Goal: Task Accomplishment & Management: Complete application form

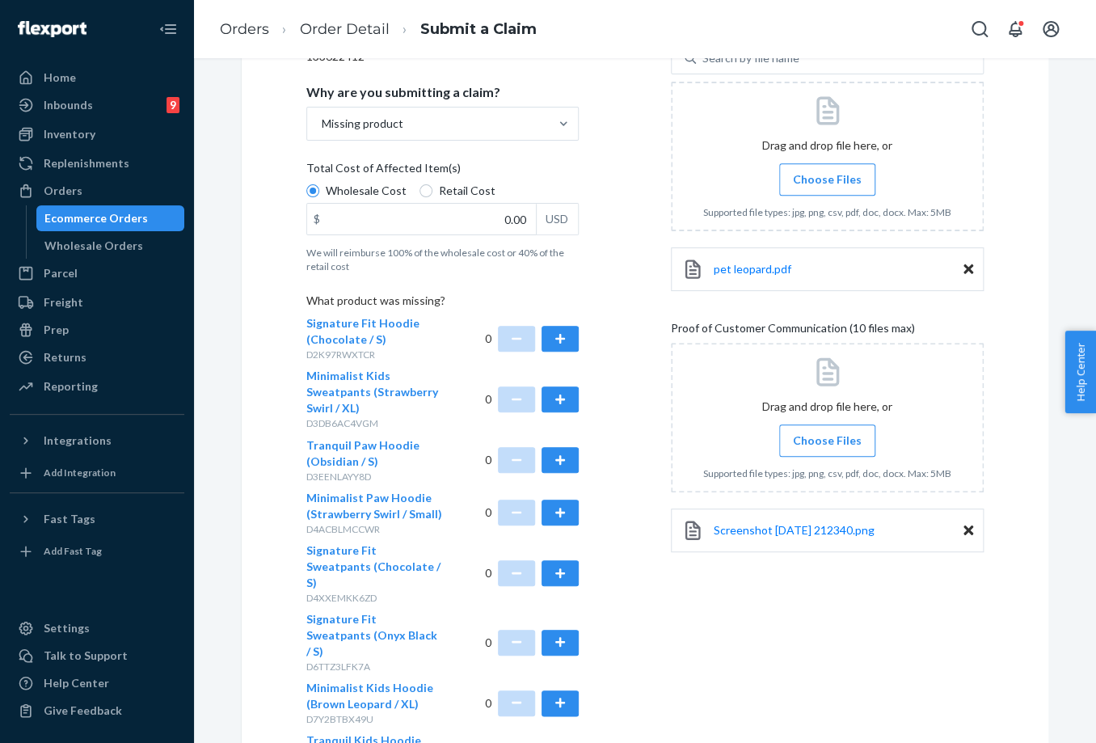
scroll to position [269, 0]
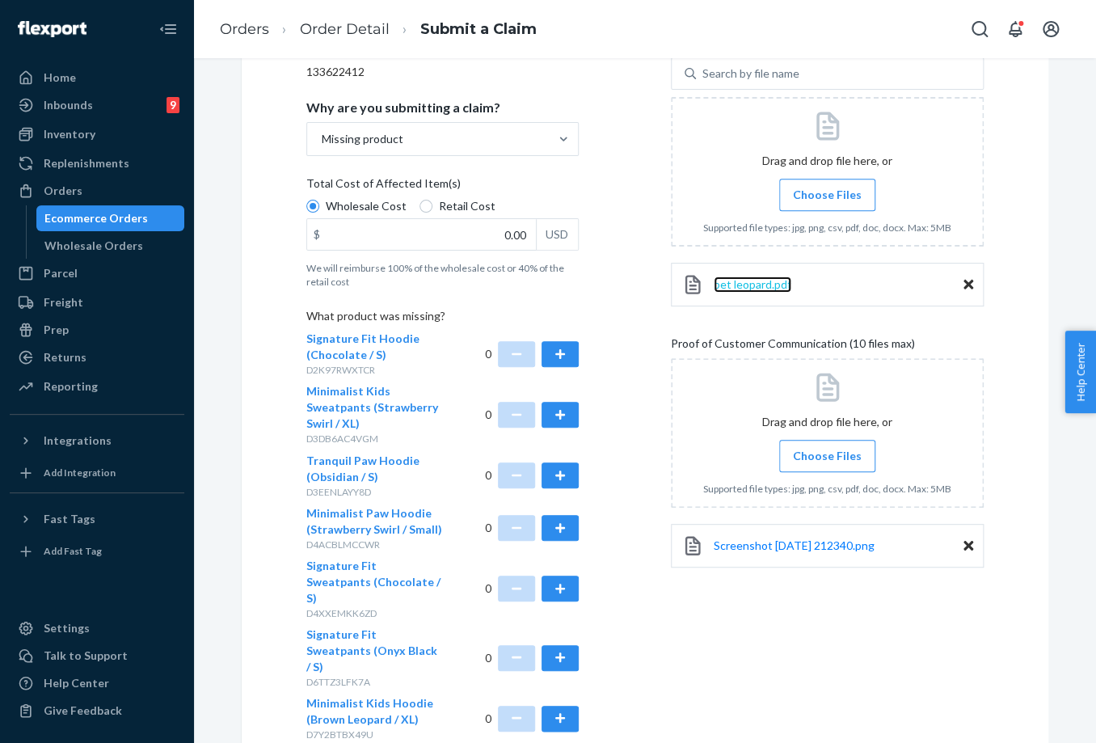
click at [748, 289] on span "pet leopard.pdf" at bounding box center [753, 284] width 78 height 14
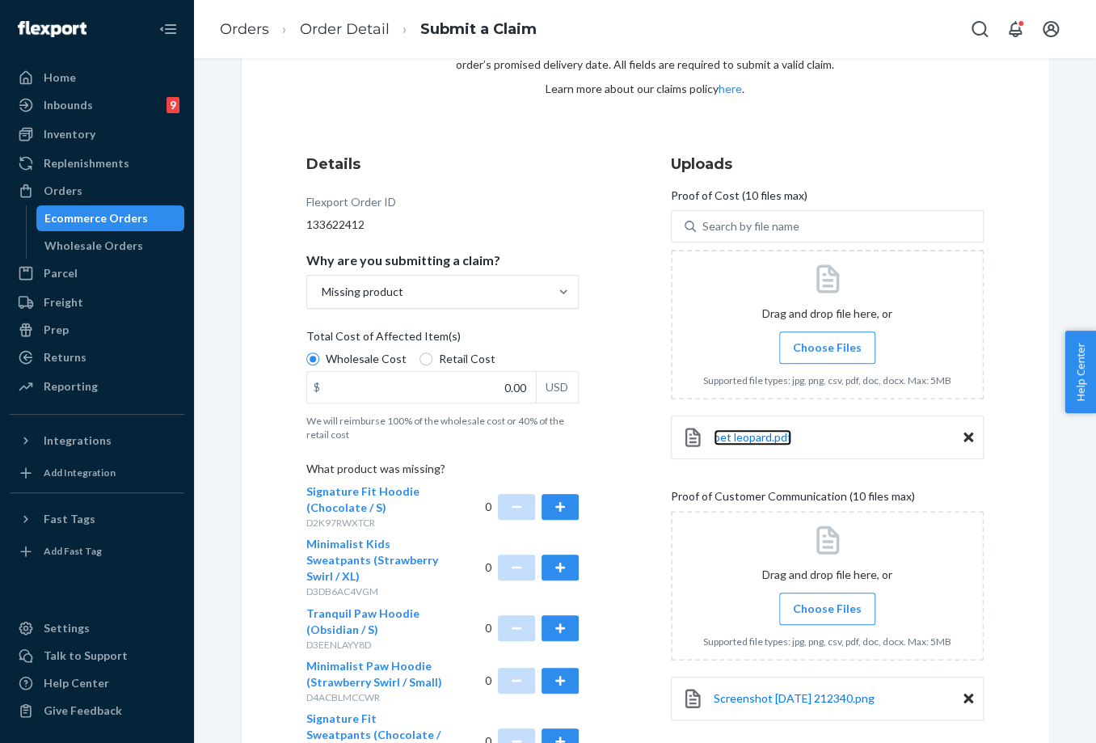
scroll to position [0, 0]
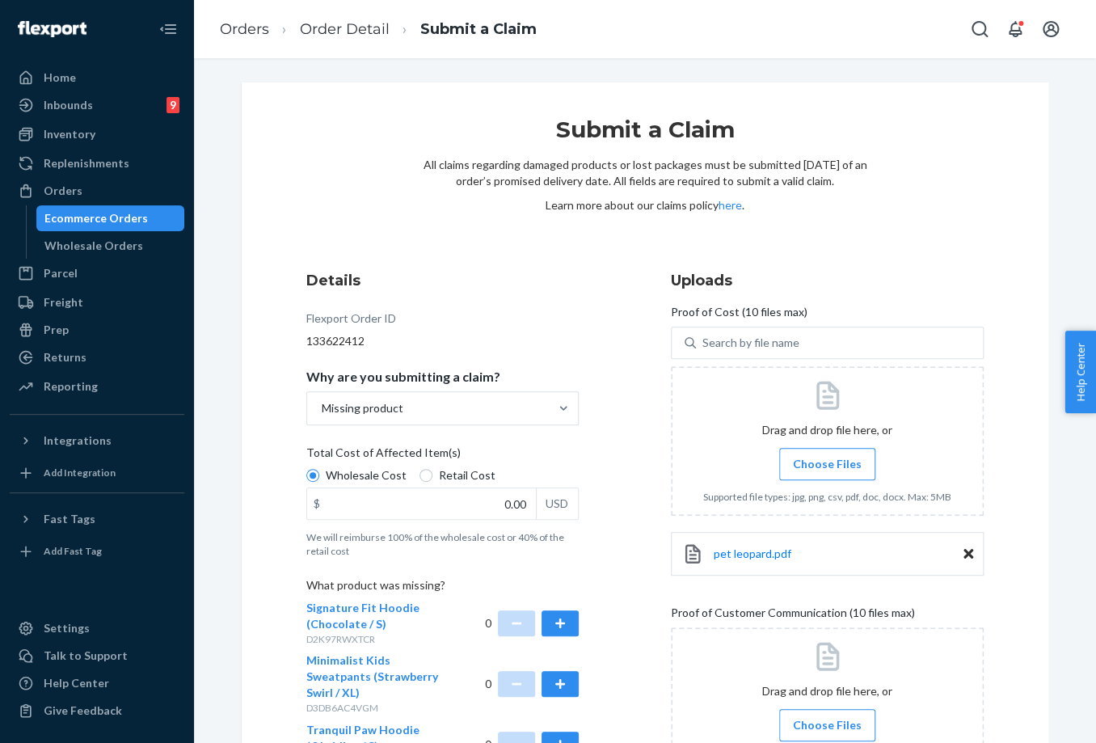
click at [965, 557] on icon at bounding box center [968, 554] width 10 height 10
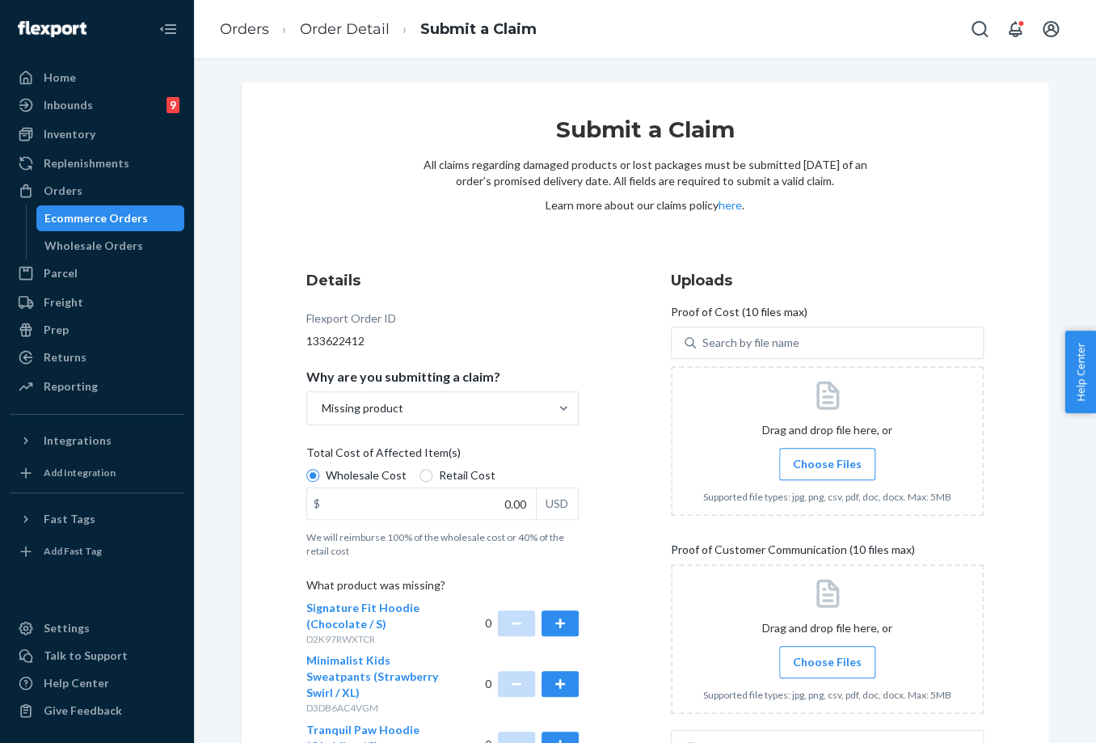
drag, startPoint x: 840, startPoint y: 465, endPoint x: 828, endPoint y: 463, distance: 12.4
click at [839, 465] on span "Choose Files" at bounding box center [827, 464] width 69 height 16
click at [794, 461] on span "Choose Files" at bounding box center [827, 464] width 69 height 16
click at [827, 461] on input "Choose Files" at bounding box center [827, 464] width 1 height 18
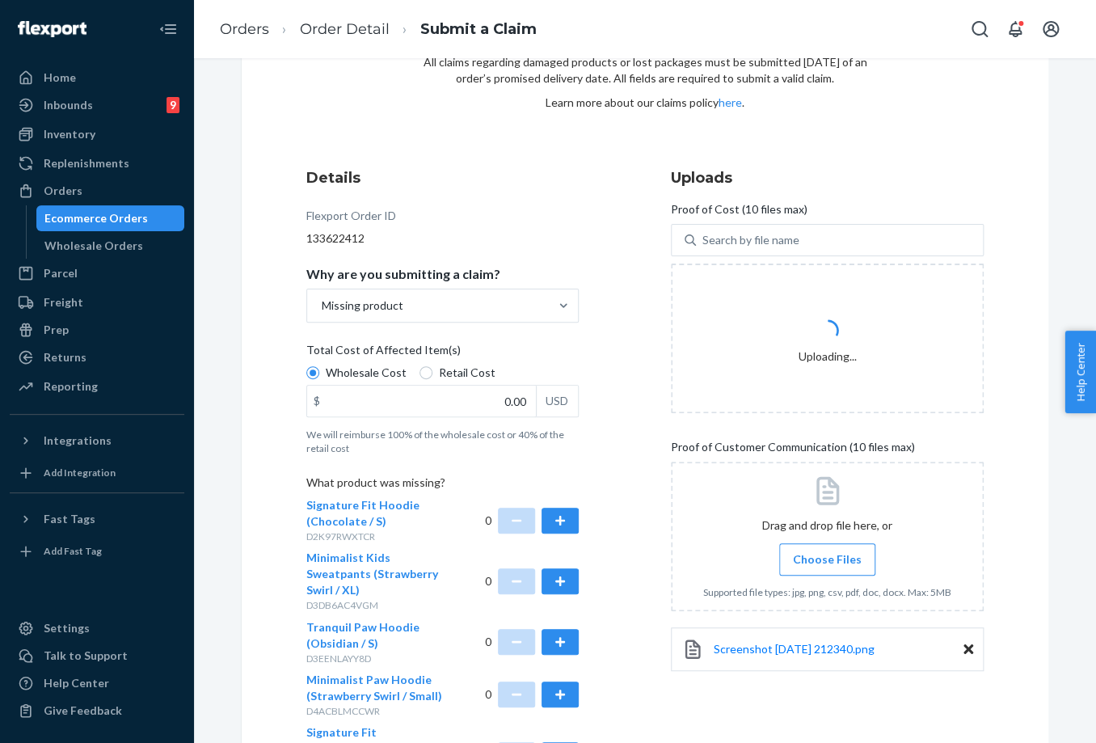
scroll to position [179, 0]
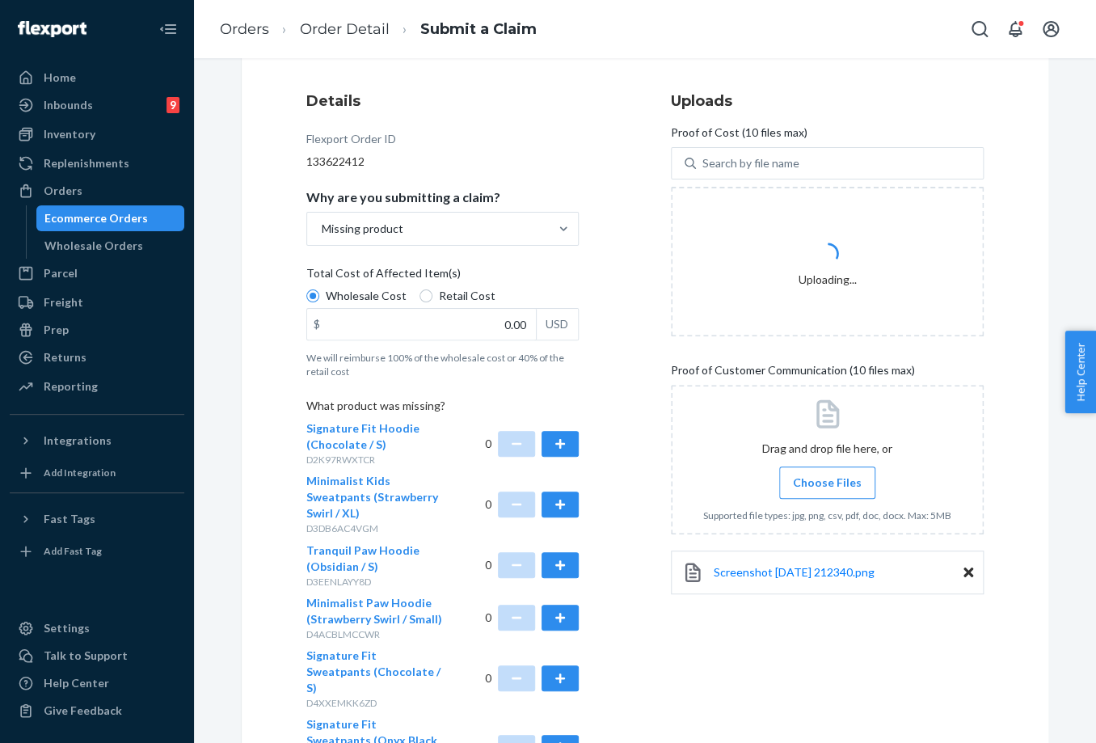
click at [963, 571] on icon at bounding box center [968, 572] width 10 height 10
click at [836, 487] on span "Choose Files" at bounding box center [827, 482] width 69 height 16
click at [828, 487] on input "Choose Files" at bounding box center [827, 483] width 1 height 18
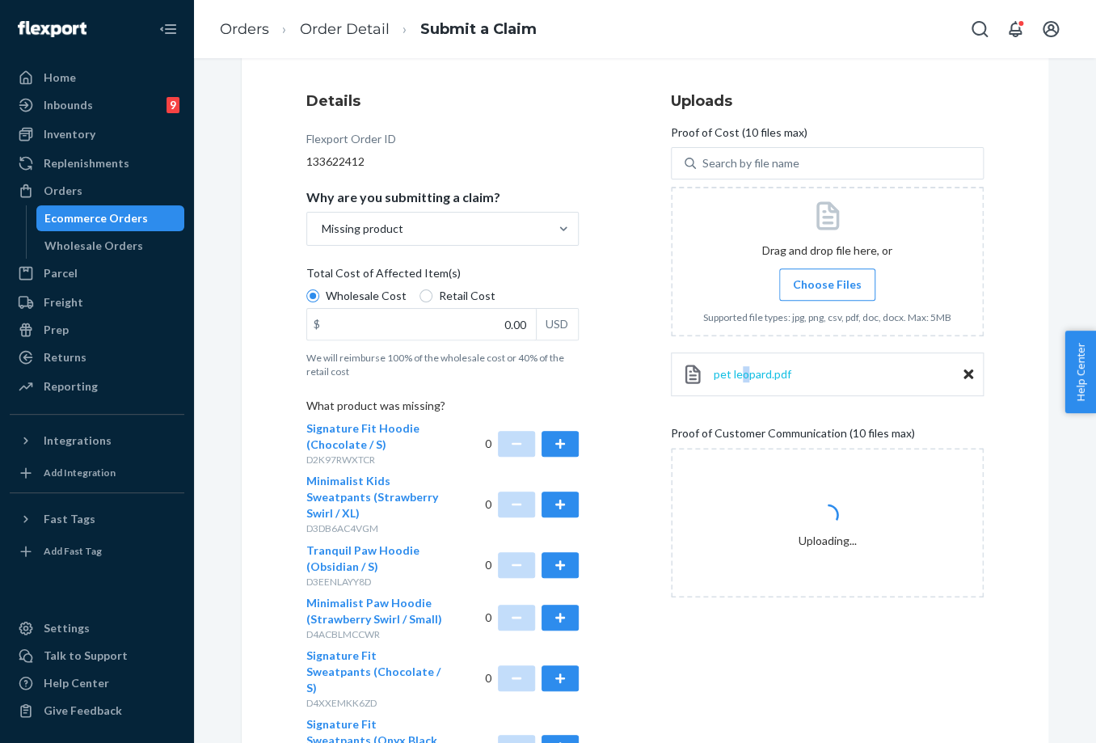
drag, startPoint x: 735, startPoint y: 360, endPoint x: 743, endPoint y: 367, distance: 9.7
click at [741, 367] on div "pet leopard.pdf" at bounding box center [827, 374] width 313 height 44
click at [743, 370] on span "pet leopard.pdf" at bounding box center [753, 374] width 78 height 14
click at [750, 380] on span "pet leopard.pdf" at bounding box center [753, 374] width 78 height 14
click at [743, 367] on span "pet leopard.pdf" at bounding box center [753, 374] width 78 height 14
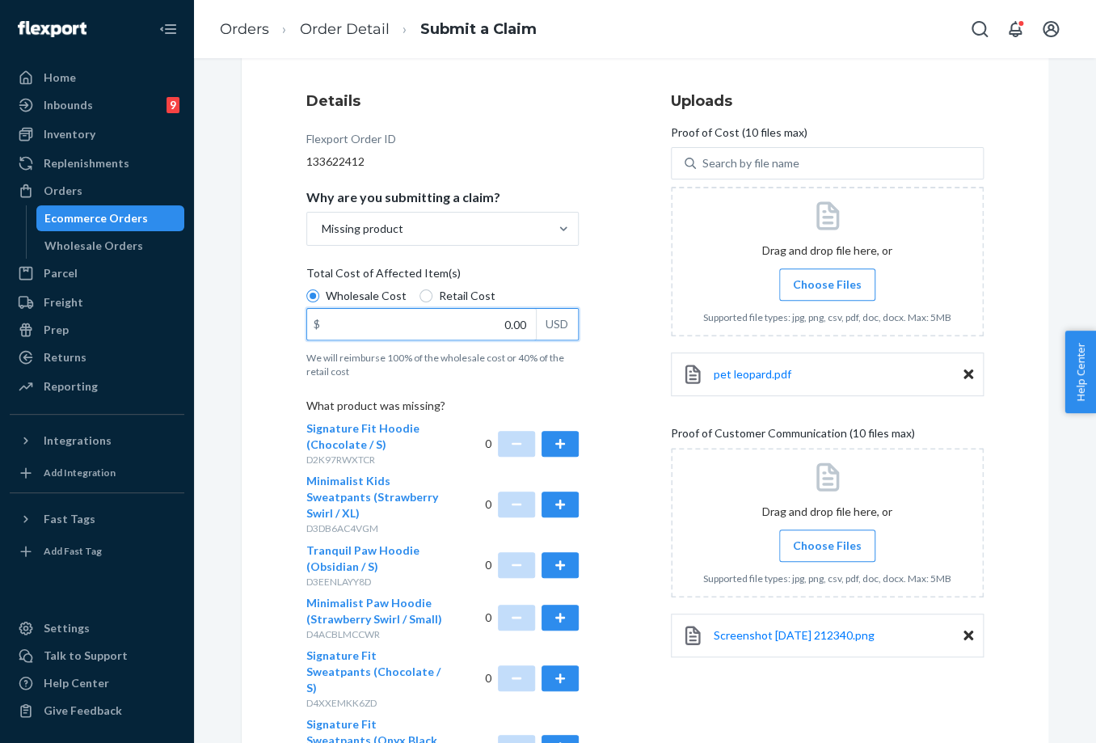
click at [409, 322] on input "0.00" at bounding box center [421, 324] width 229 height 31
type input "25.00"
click at [648, 445] on div "Details Flexport Order ID 133622412 Why are you submitting a claim? Missing pro…" at bounding box center [644, 732] width 677 height 1283
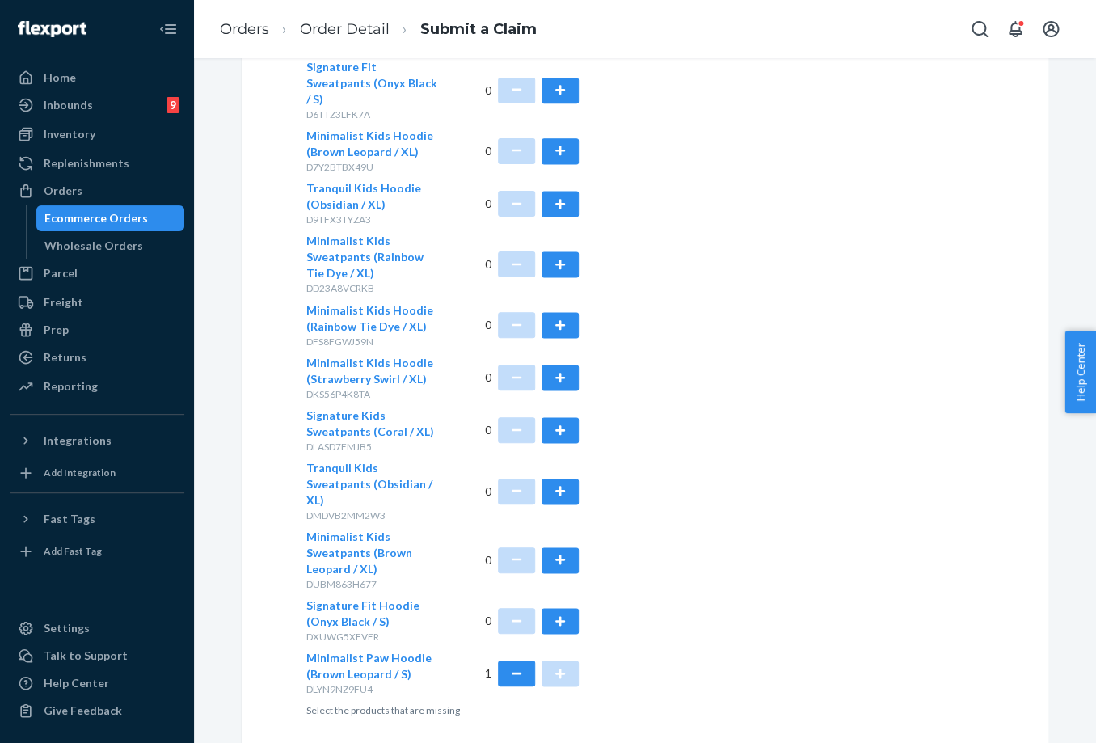
scroll to position [853, 0]
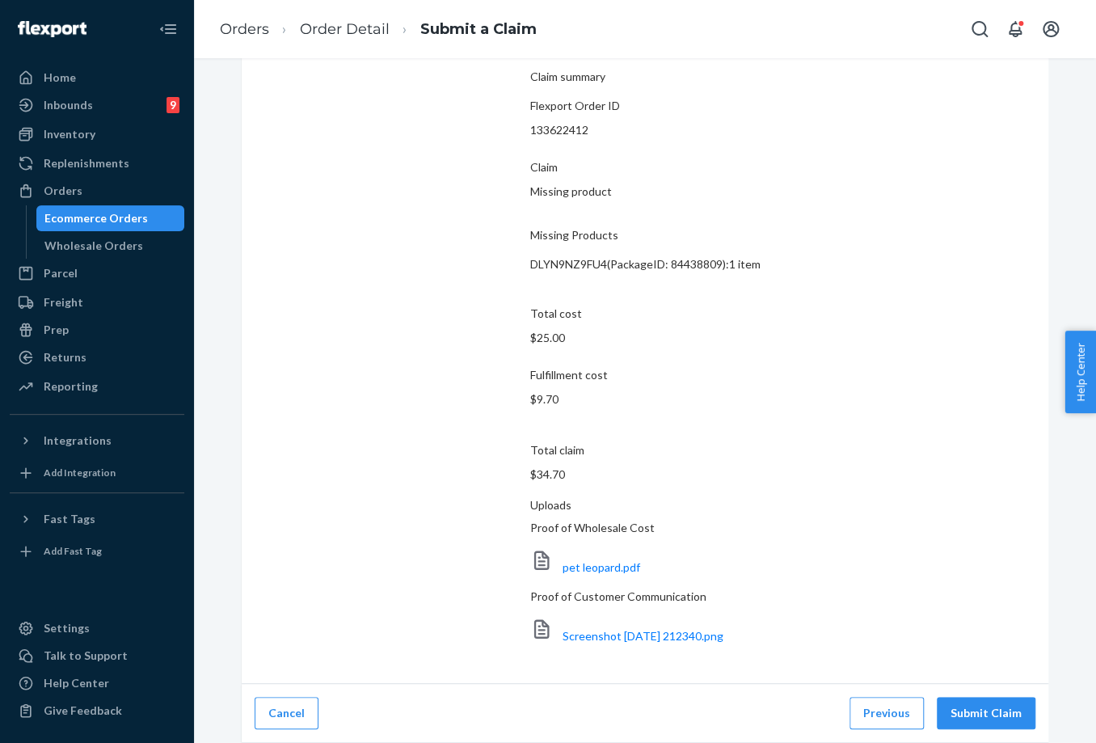
scroll to position [0, 0]
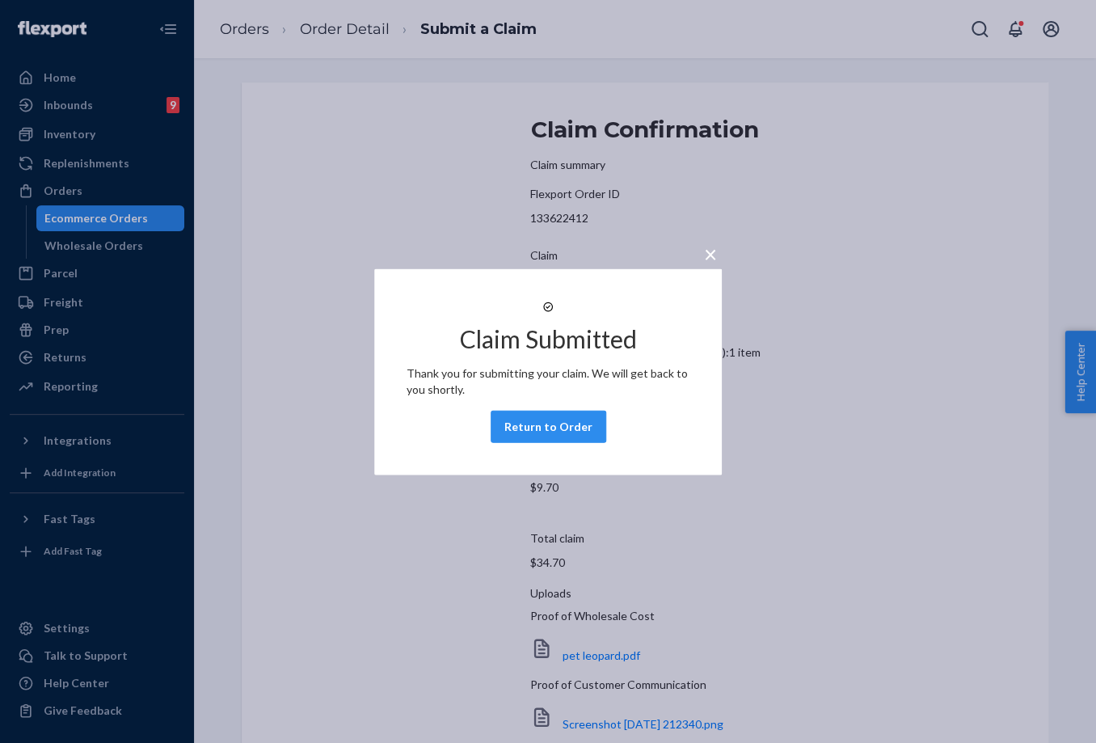
drag, startPoint x: 224, startPoint y: 31, endPoint x: 722, endPoint y: 349, distance: 590.9
click at [225, 31] on div "× Claim Submitted Thank you for submitting your claim. We will get back to you …" at bounding box center [548, 371] width 1096 height 743
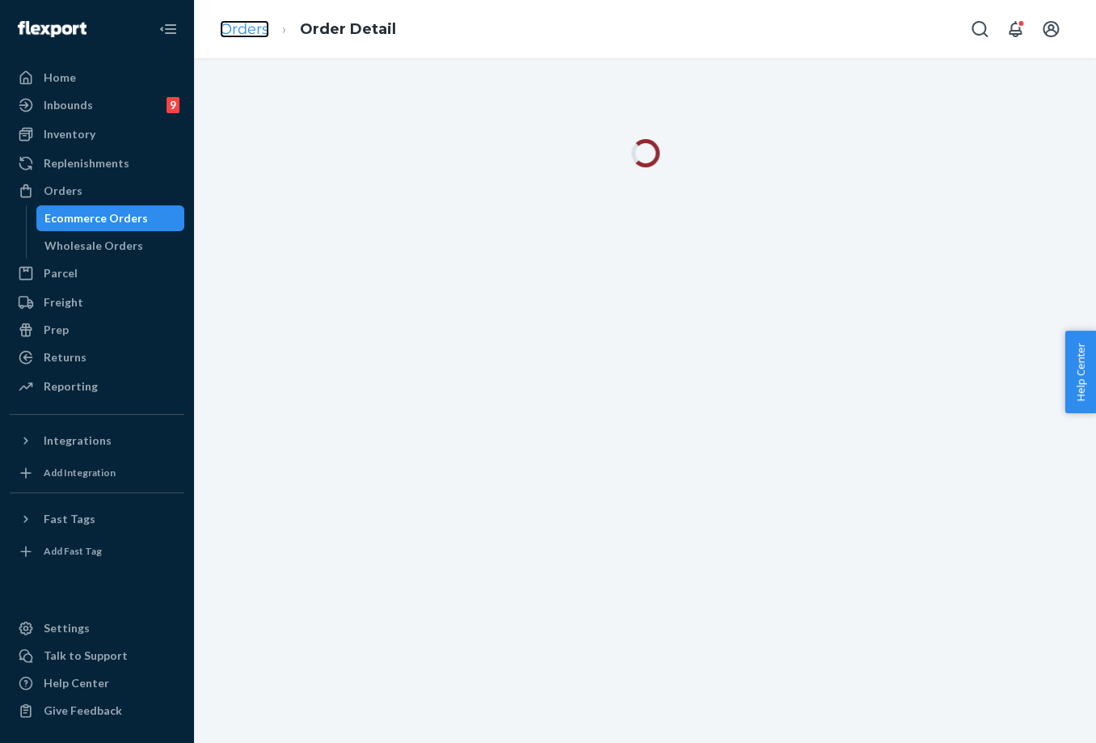
click at [242, 27] on link "Orders" at bounding box center [244, 29] width 49 height 18
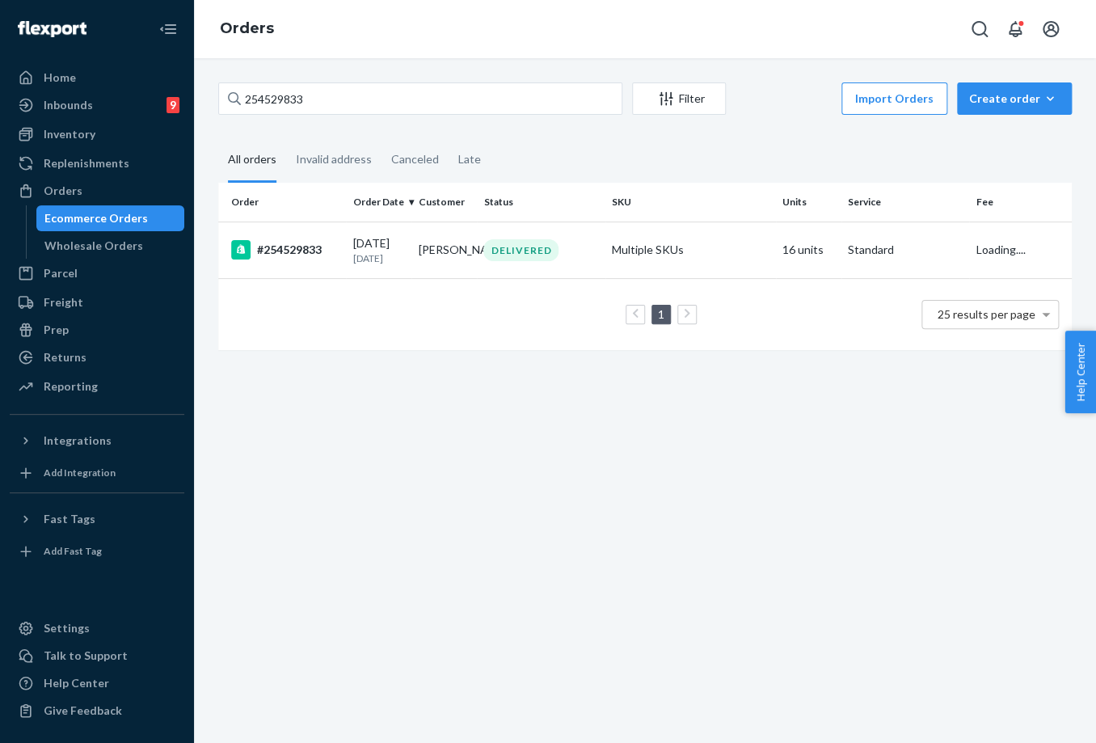
click at [289, 98] on input "254529833" at bounding box center [420, 98] width 404 height 32
type input "254720817"
click at [389, 262] on p "[DATE]" at bounding box center [378, 258] width 53 height 14
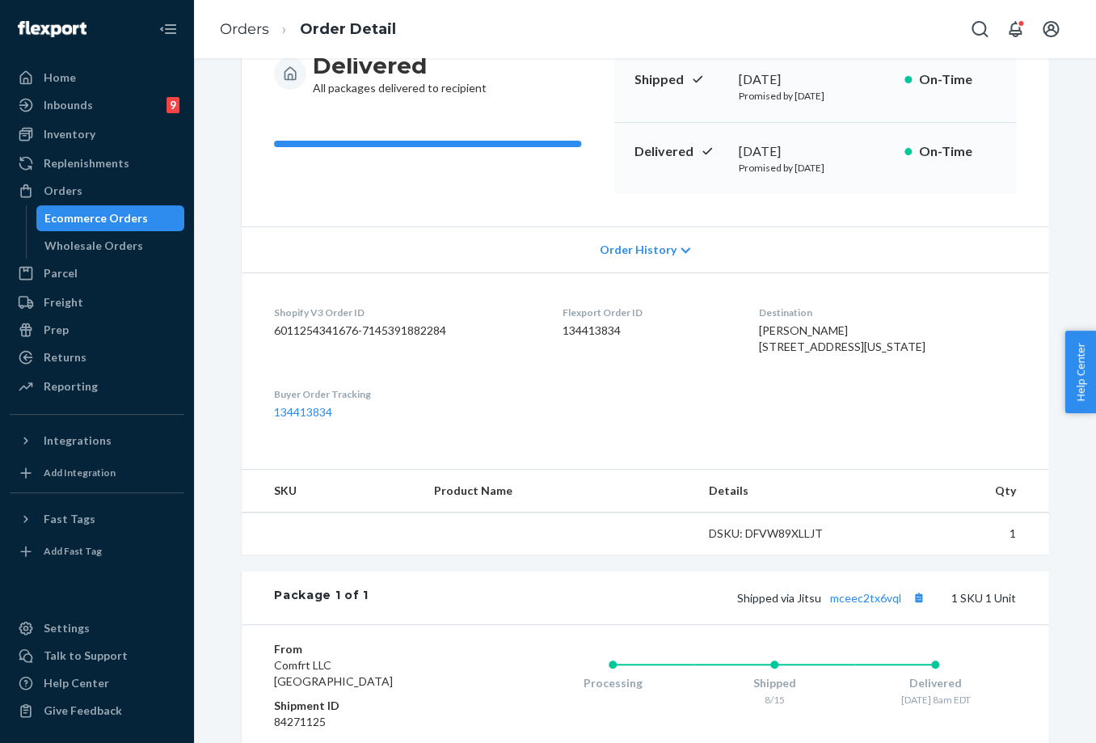
scroll to position [269, 0]
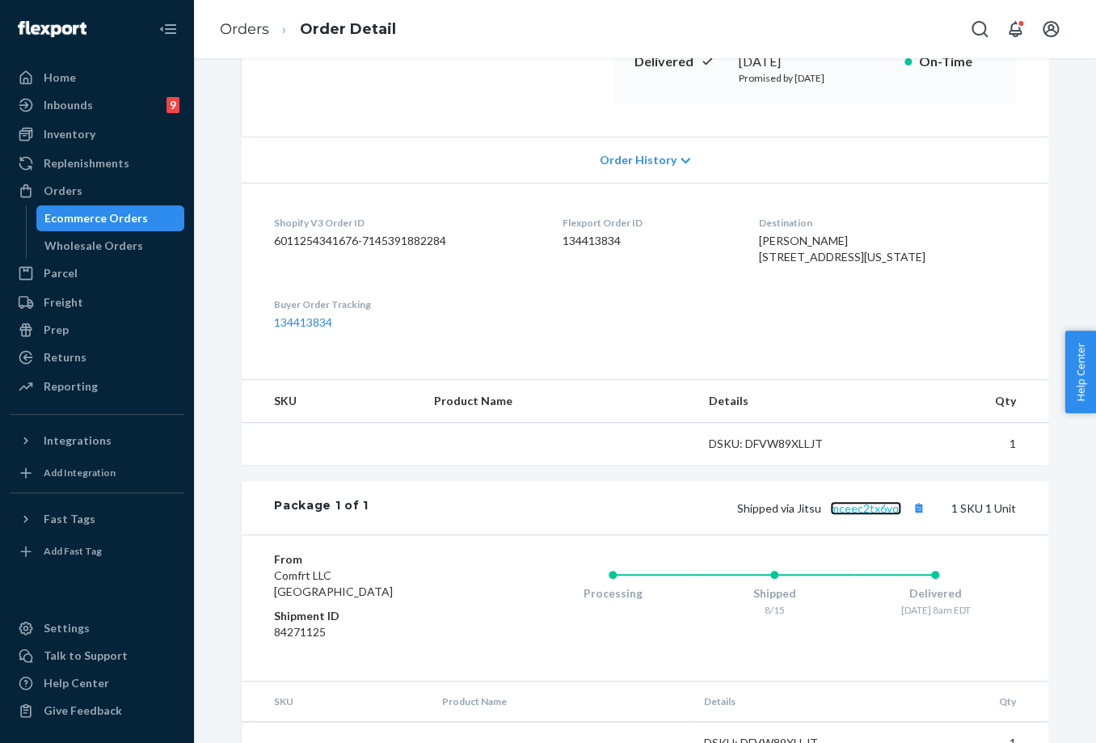
click at [869, 515] on link "mceec2tx6vql" at bounding box center [865, 508] width 71 height 14
click at [225, 23] on link "Orders" at bounding box center [244, 29] width 49 height 18
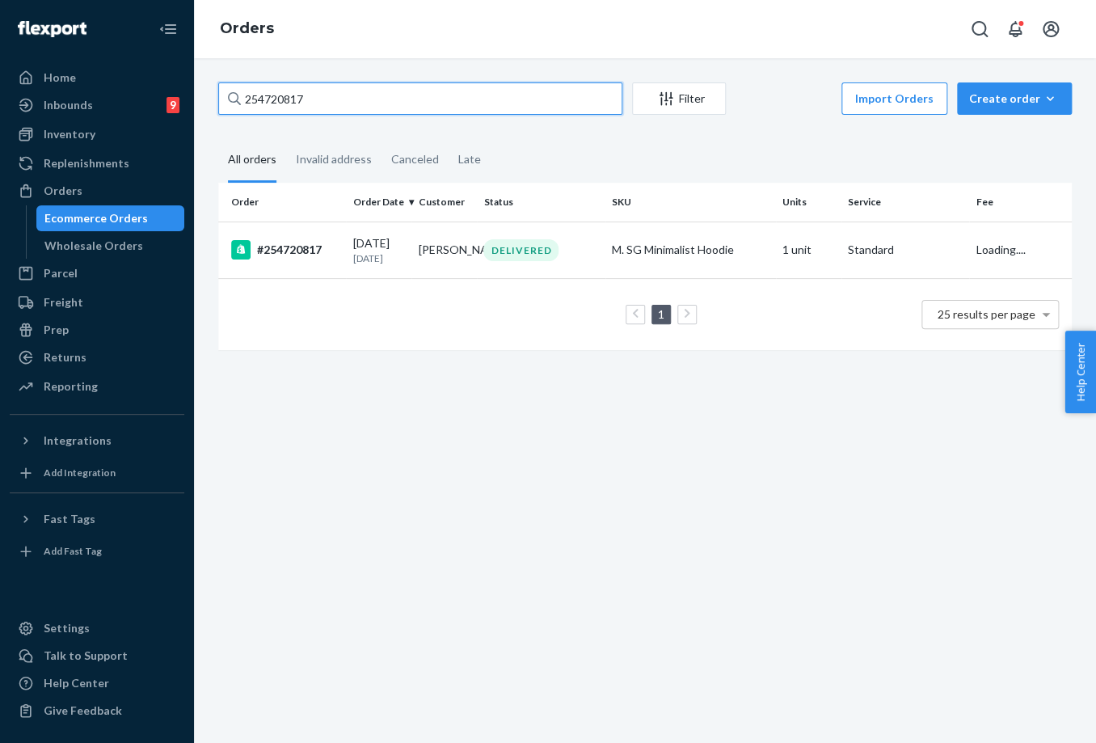
click at [288, 91] on input "254720817" at bounding box center [420, 98] width 404 height 32
paste input "254639322"
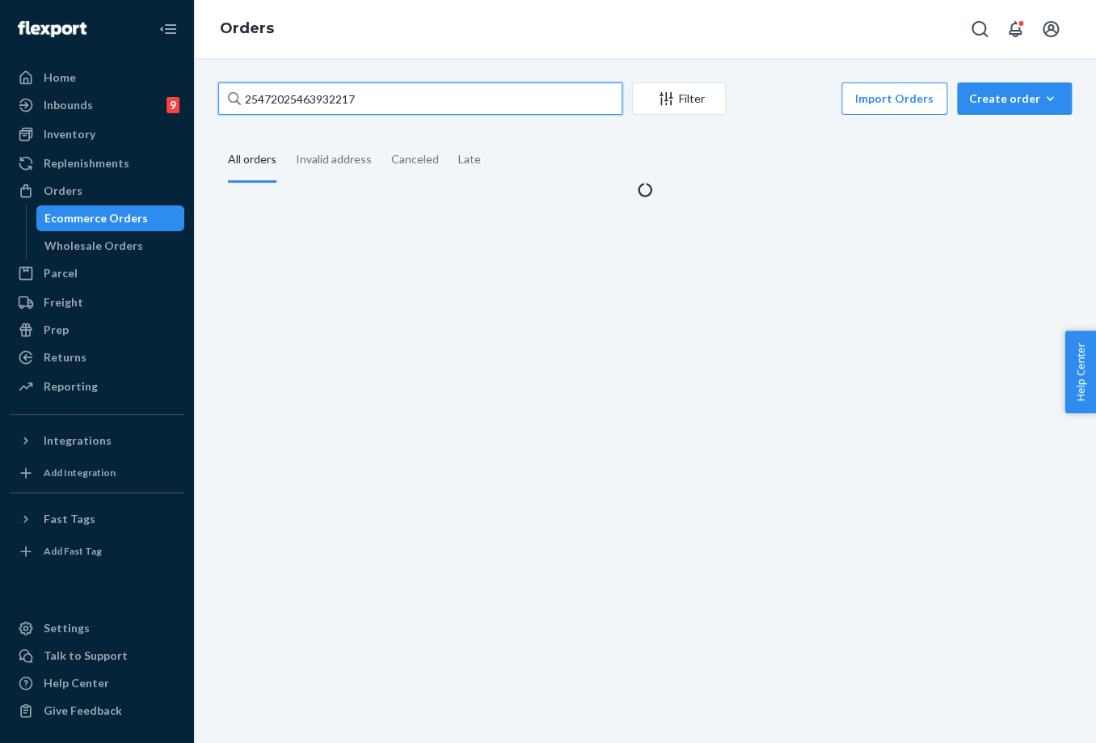
click at [297, 98] on input "25472025463932217" at bounding box center [420, 98] width 404 height 32
paste input "639322"
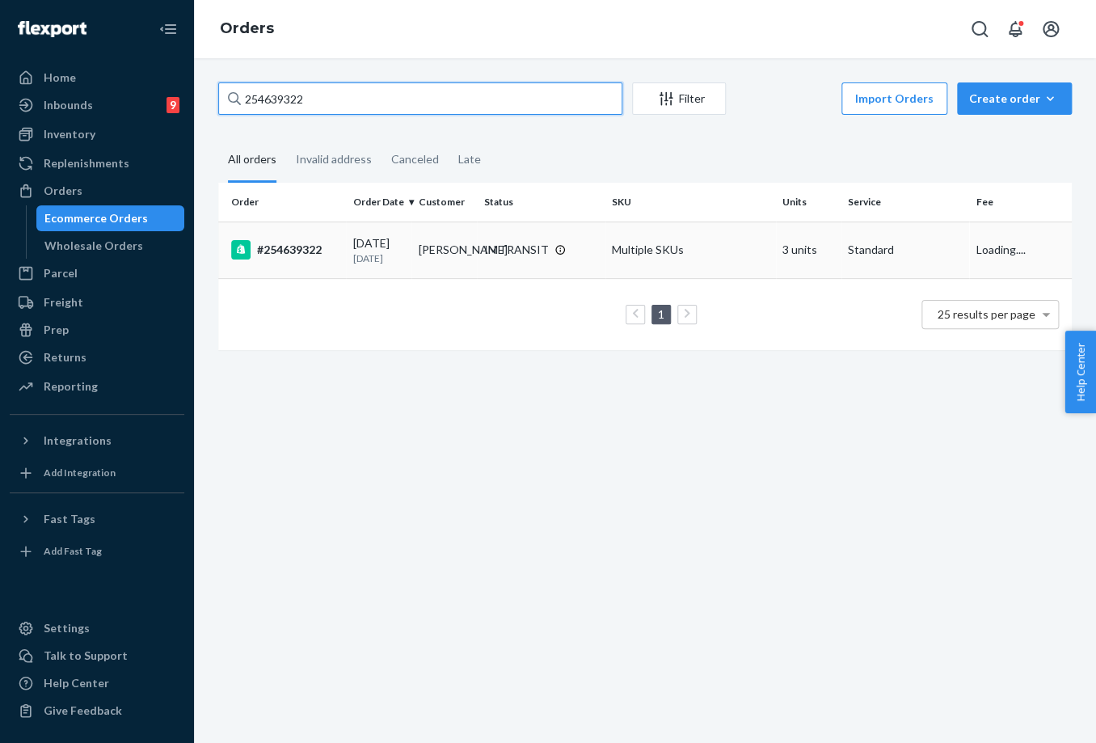
type input "254639322"
click at [362, 259] on p "[DATE]" at bounding box center [378, 258] width 53 height 14
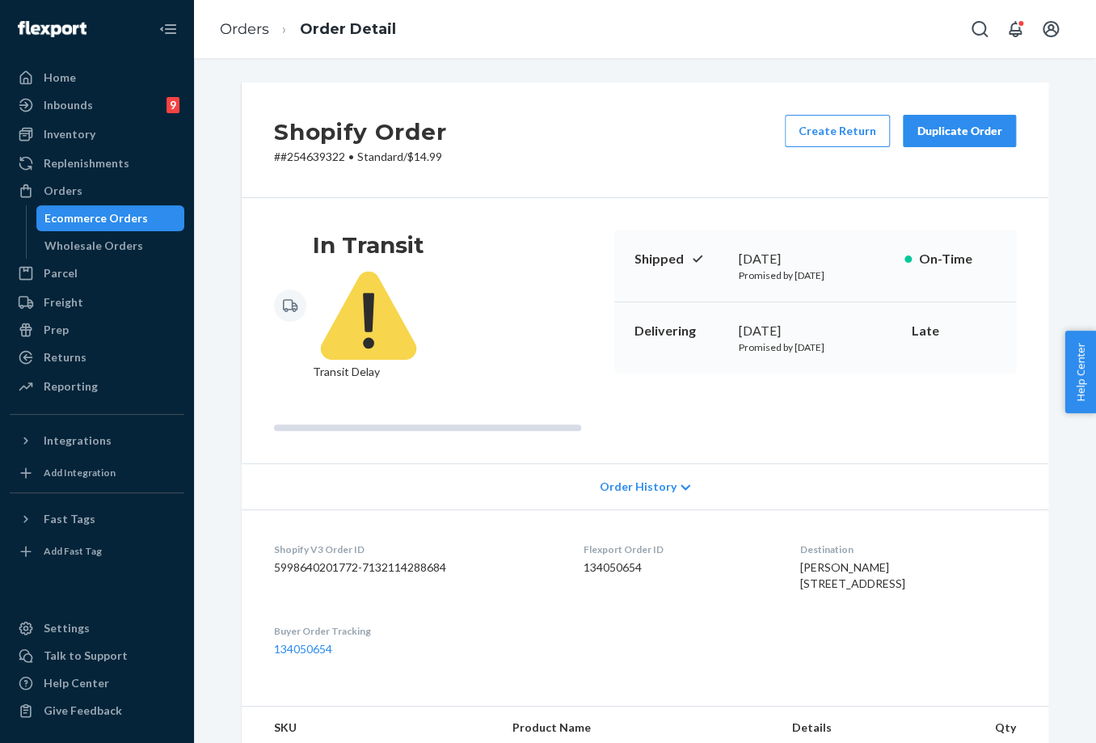
click at [963, 124] on div "Duplicate Order" at bounding box center [959, 131] width 86 height 16
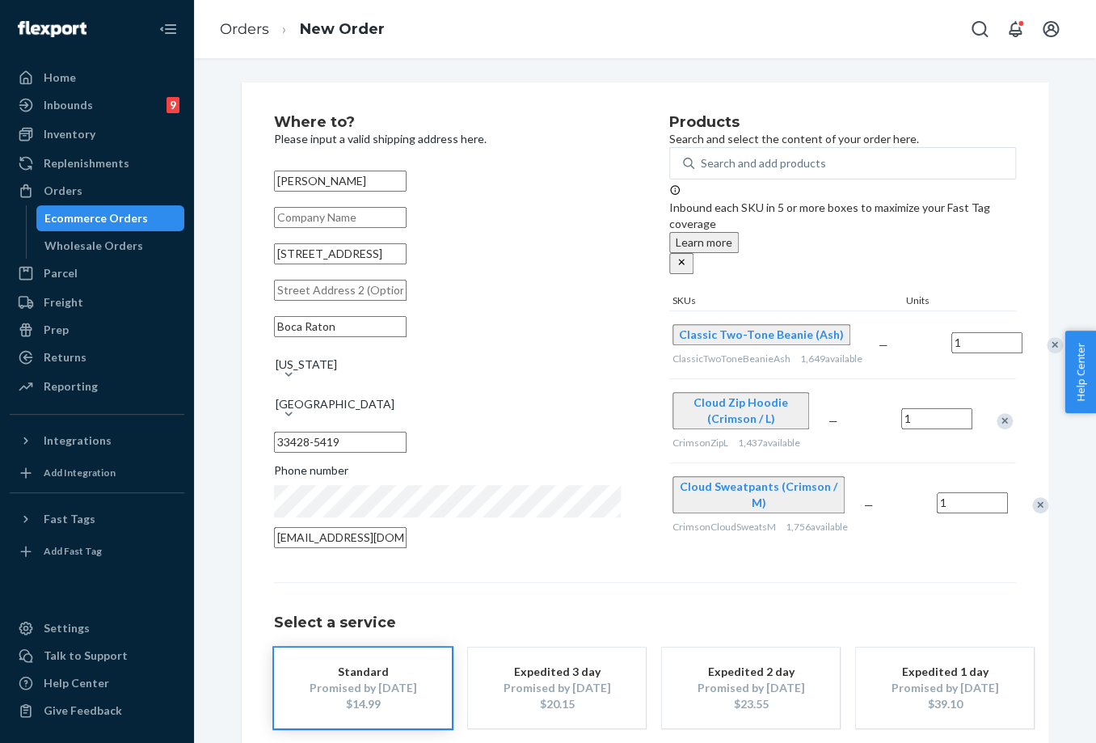
drag, startPoint x: 396, startPoint y: 274, endPoint x: 272, endPoint y: 271, distance: 123.7
click at [274, 264] on input "[STREET_ADDRESS]" at bounding box center [340, 253] width 133 height 21
paste input "[GEOGRAPHIC_DATA]"
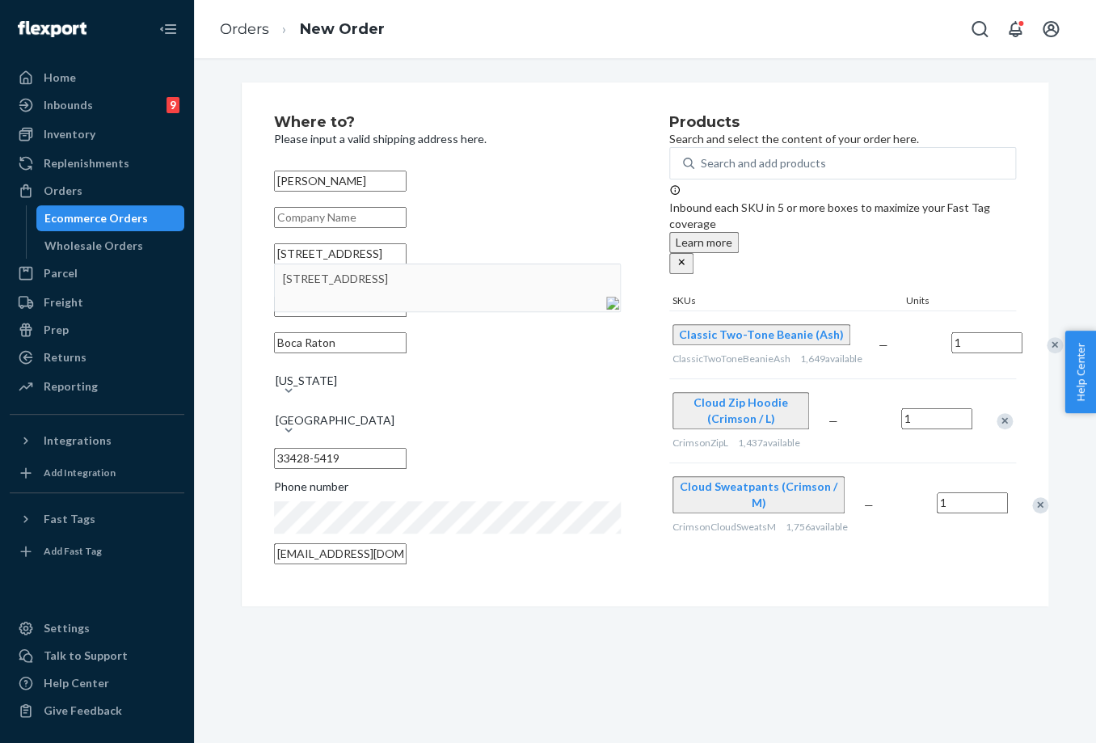
type input "[STREET_ADDRESS]"
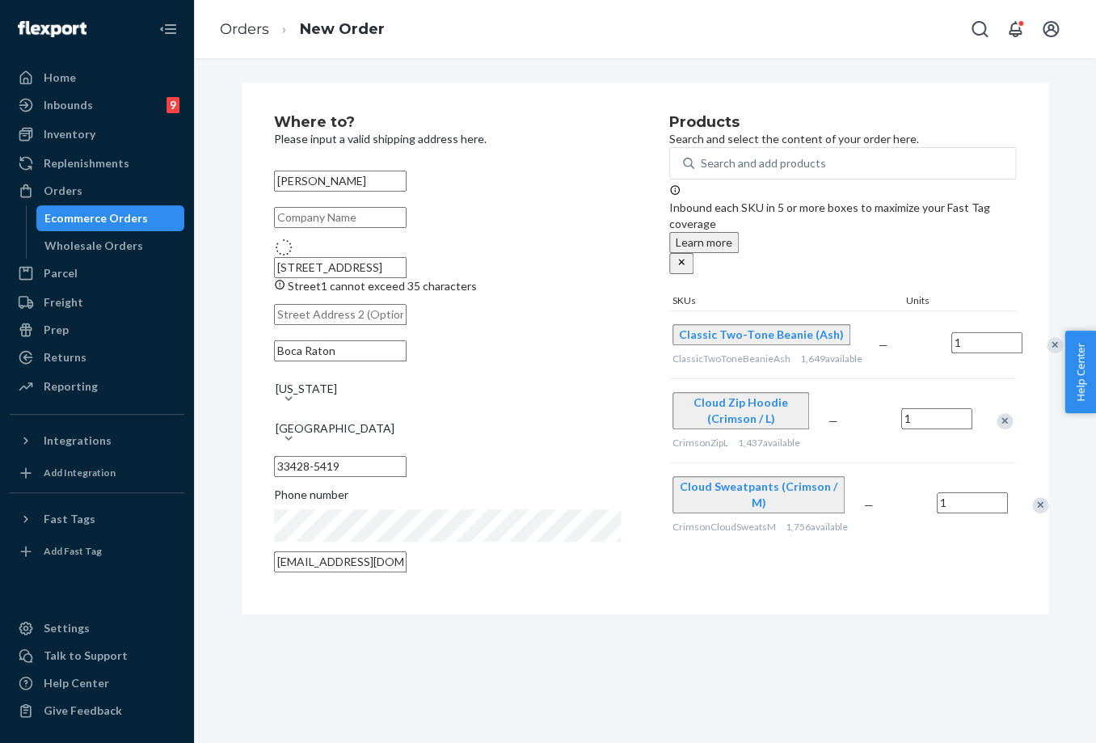
type input "33428"
type input "[STREET_ADDRESS]"
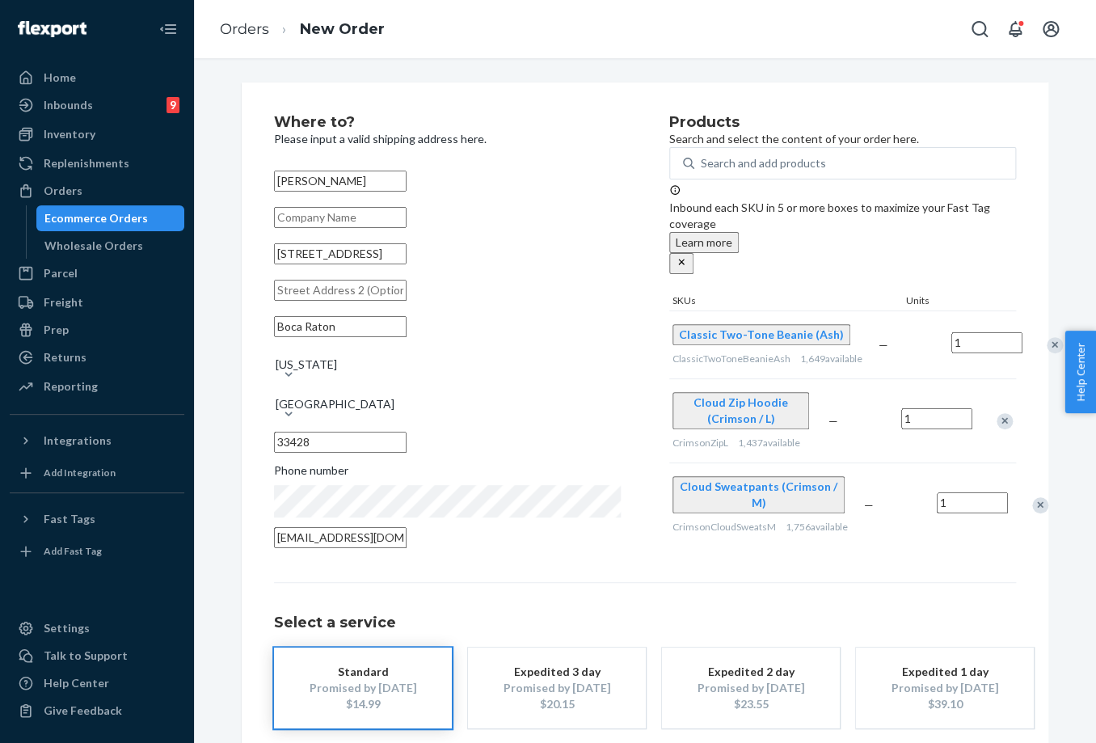
drag, startPoint x: 595, startPoint y: 595, endPoint x: 604, endPoint y: 592, distance: 9.2
click at [594, 594] on div "Select a service Standard Promised by [DATE] $14.99 Expedited 3 day Promised by…" at bounding box center [645, 655] width 742 height 146
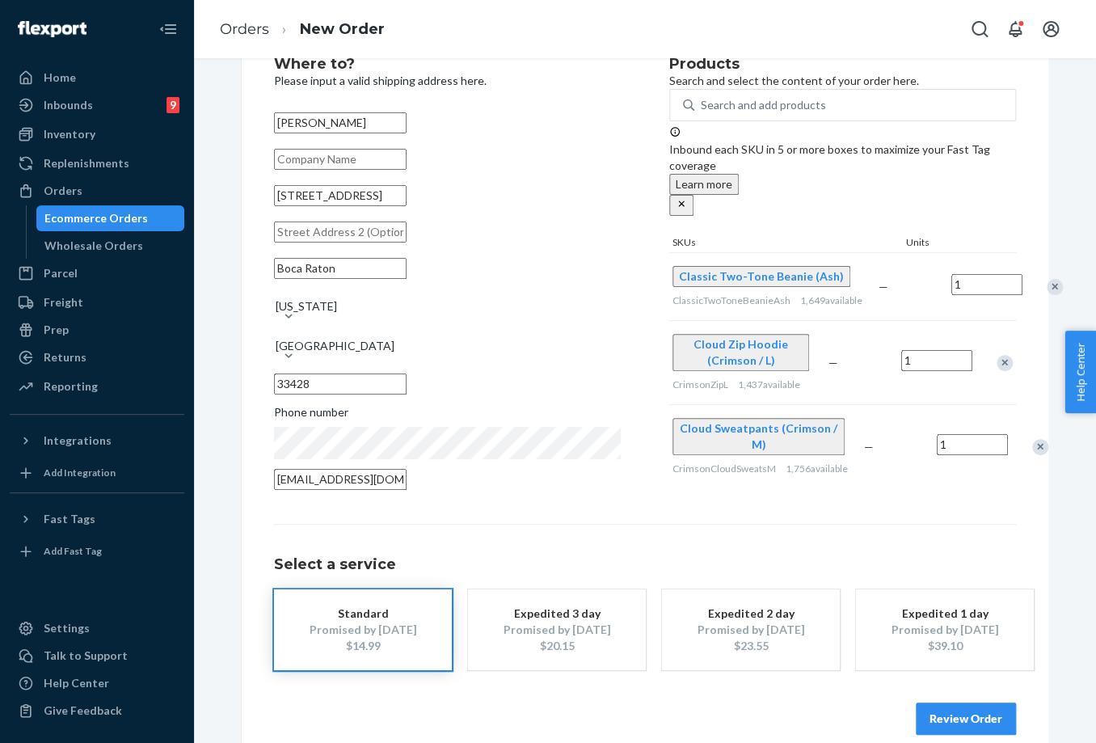
scroll to position [90, 0]
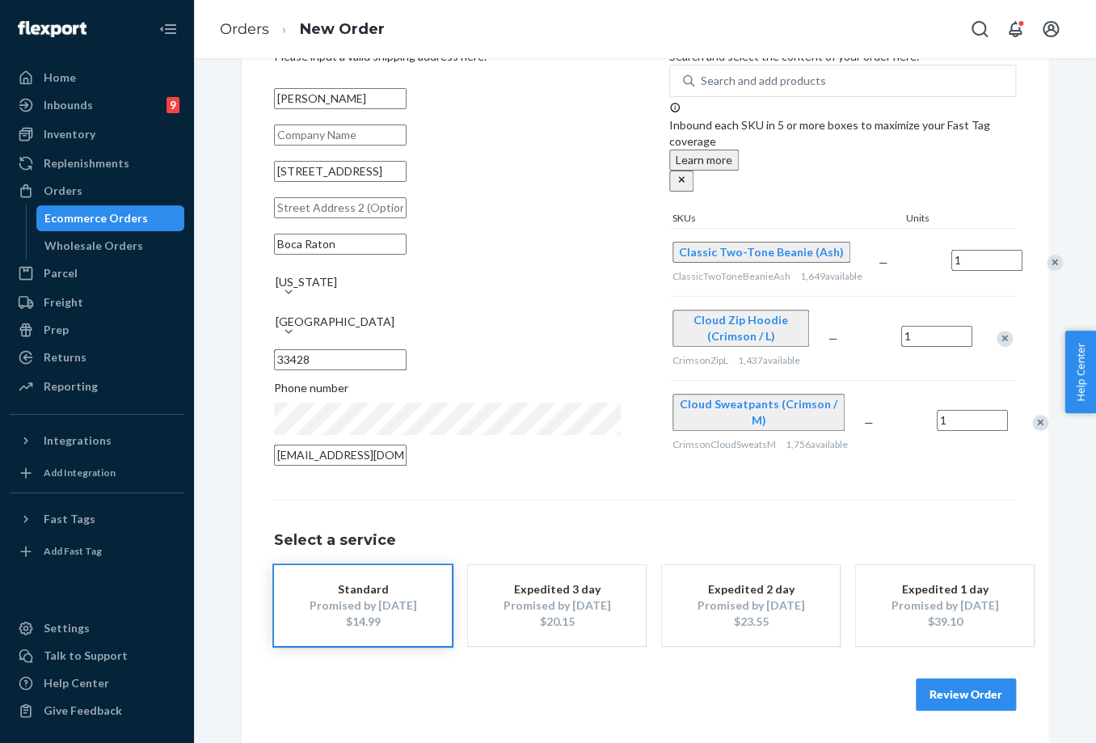
click at [971, 689] on button "Review Order" at bounding box center [966, 694] width 100 height 32
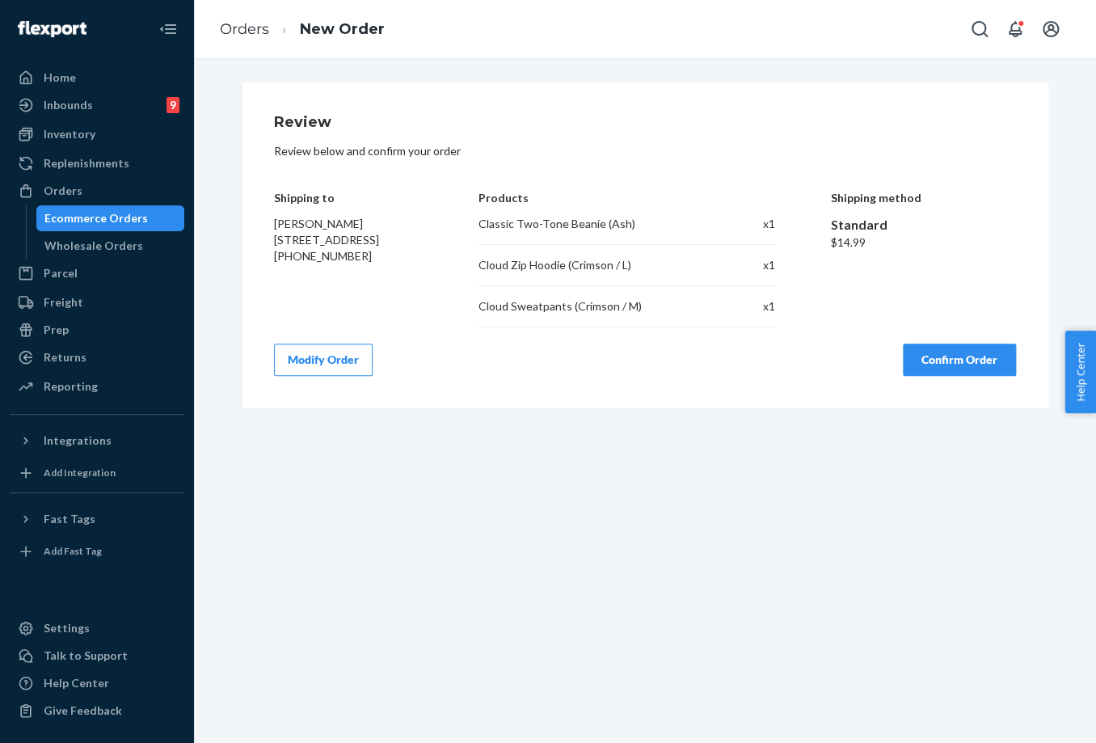
click at [946, 364] on button "Confirm Order" at bounding box center [959, 359] width 113 height 32
click at [675, 534] on div "Review Review below and confirm your order Shipping to [PERSON_NAME] [STREET_AD…" at bounding box center [645, 400] width 902 height 684
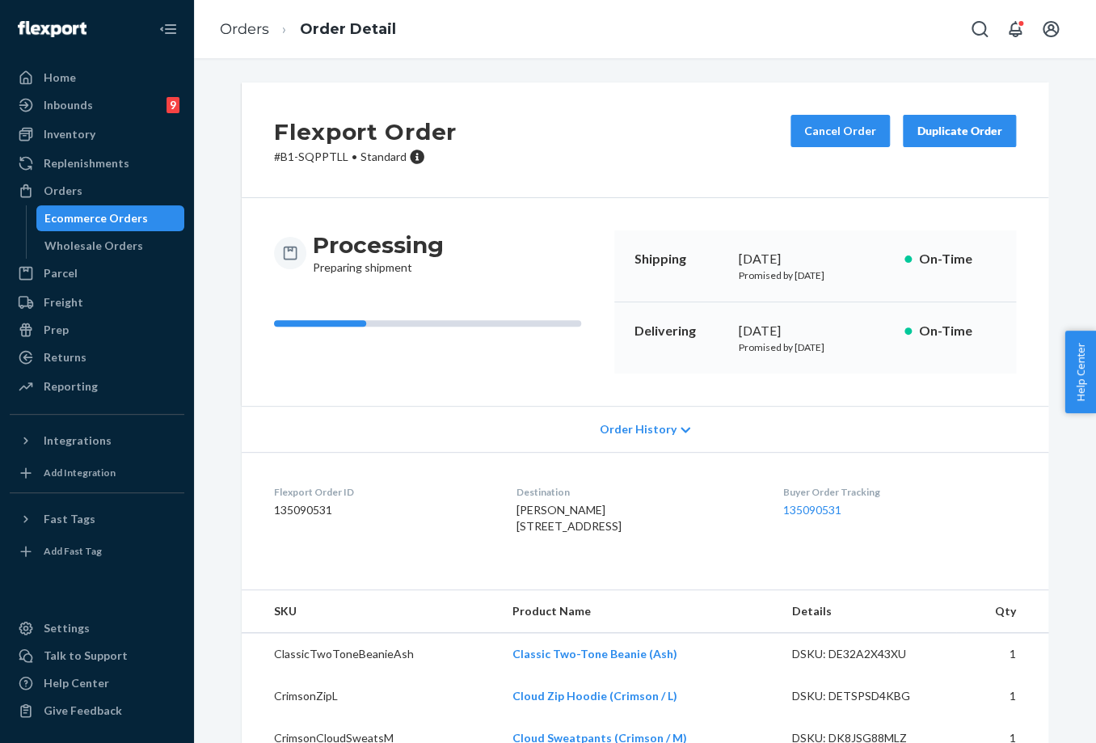
drag, startPoint x: 729, startPoint y: 330, endPoint x: 804, endPoint y: 333, distance: 75.2
click at [806, 331] on div "Delivering [DATE] Promised by [DATE] On-Time" at bounding box center [815, 337] width 402 height 71
copy div "[DATE],"
click at [841, 509] on link "135090531" at bounding box center [812, 510] width 58 height 14
drag, startPoint x: 783, startPoint y: 486, endPoint x: 849, endPoint y: 508, distance: 69.8
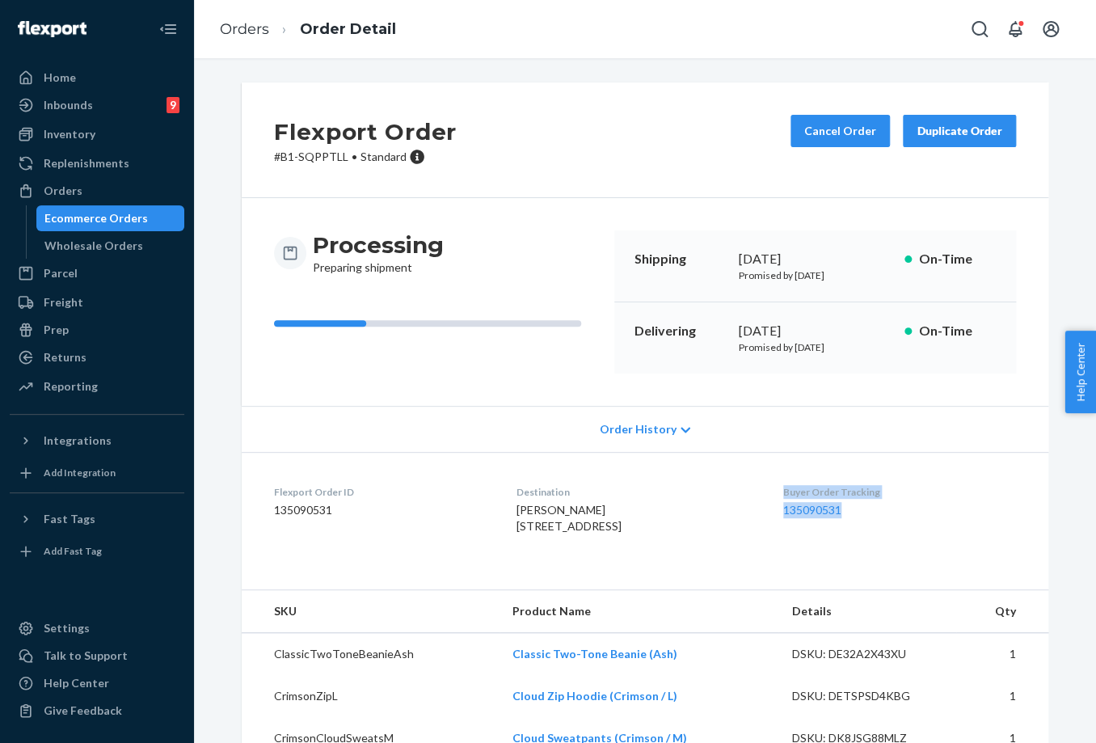
click at [849, 508] on dl "Flexport Order ID 135090531 Destination [PERSON_NAME] [STREET_ADDRESS] US Buyer…" at bounding box center [645, 512] width 807 height 121
copy div "Buyer Order Tracking 135090531"
click at [232, 24] on link "Orders" at bounding box center [244, 29] width 49 height 18
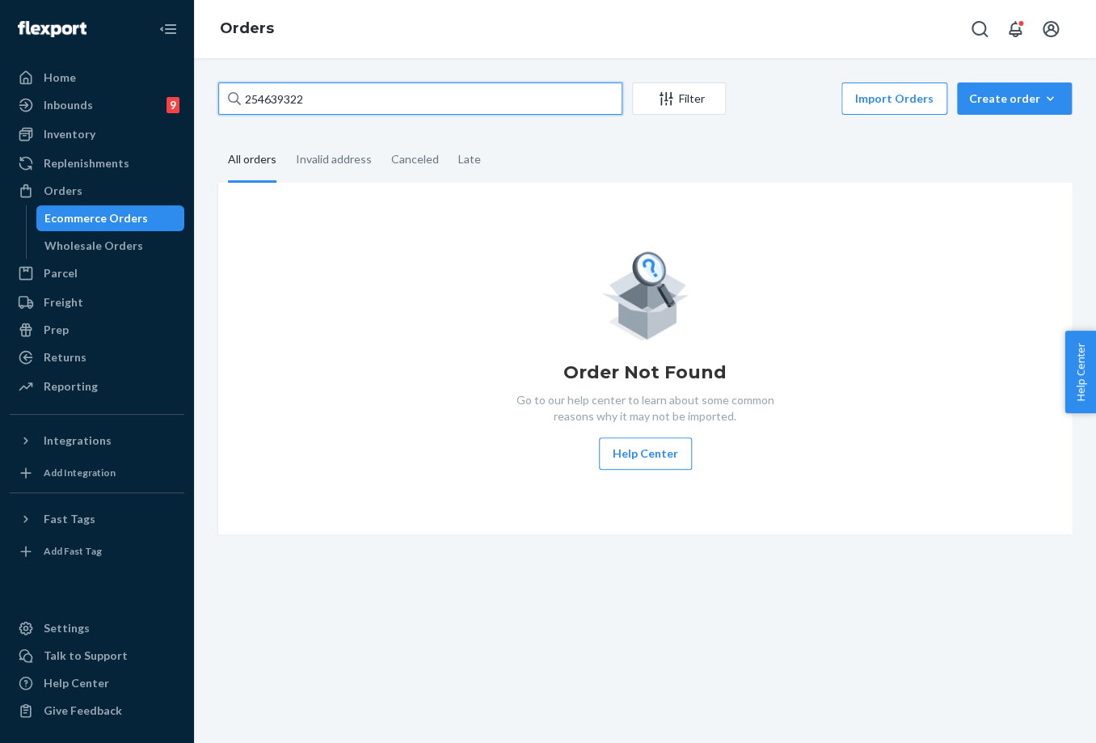
click at [278, 110] on input "254639322" at bounding box center [420, 98] width 404 height 32
paste input "25164"
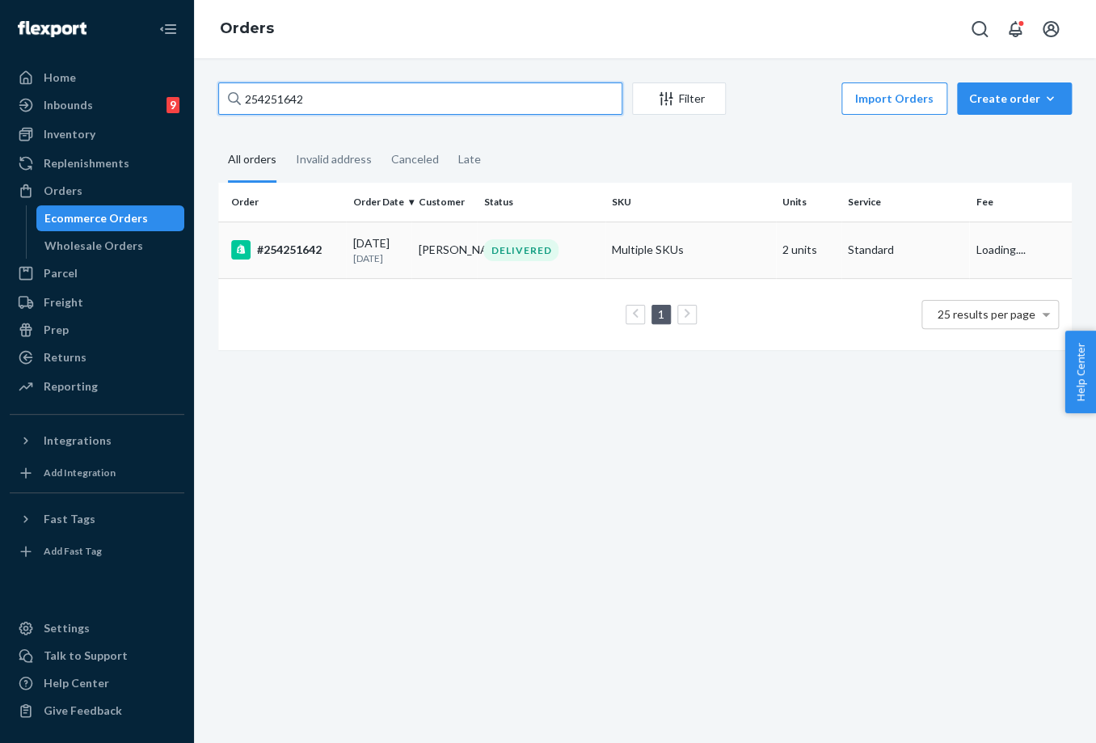
type input "254251642"
click at [325, 257] on div "#254251642" at bounding box center [285, 249] width 108 height 19
